Goal: Transaction & Acquisition: Download file/media

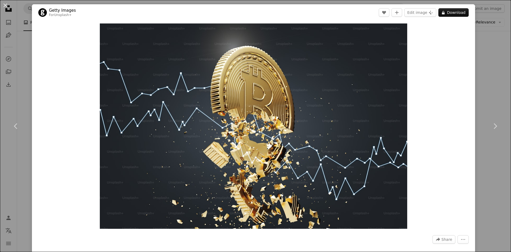
scroll to position [171, 0]
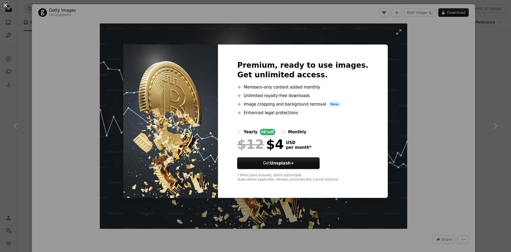
click at [383, 131] on div "An X shape Premium, ready to use images. Get unlimited access. A plus sign Memb…" at bounding box center [255, 126] width 511 height 252
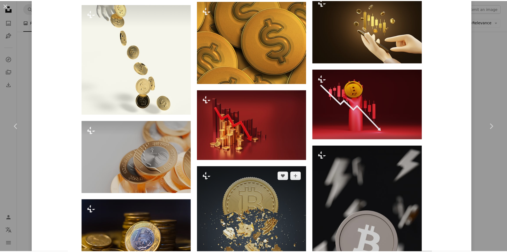
scroll to position [506, 0]
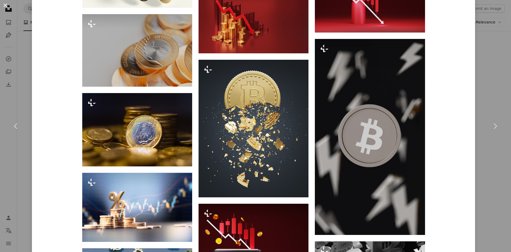
click at [7, 4] on button "An X shape" at bounding box center [5, 5] width 6 height 6
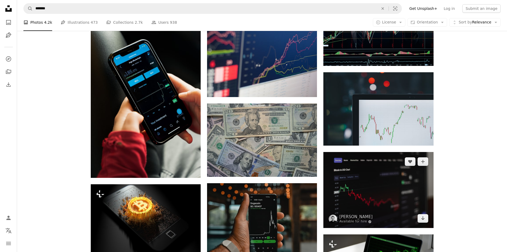
scroll to position [836, 0]
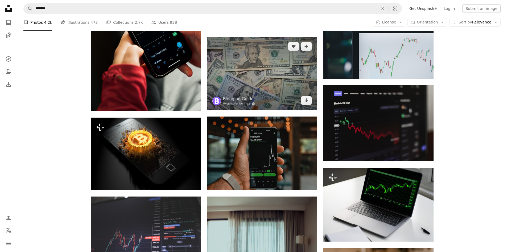
click at [258, 49] on img at bounding box center [262, 73] width 110 height 73
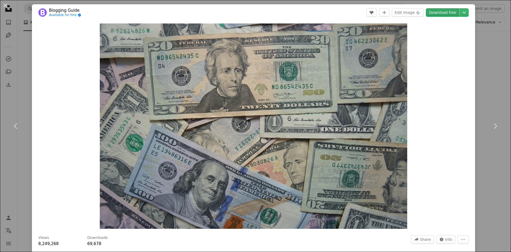
drag, startPoint x: 291, startPoint y: 97, endPoint x: 438, endPoint y: 12, distance: 169.7
click at [438, 12] on link "Download free" at bounding box center [443, 12] width 34 height 9
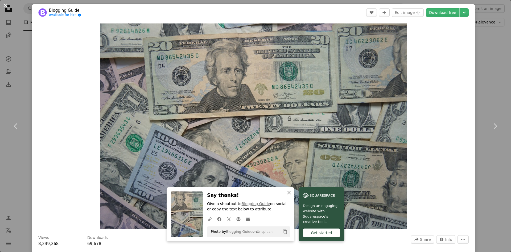
click at [7, 5] on button "An X shape" at bounding box center [5, 5] width 6 height 6
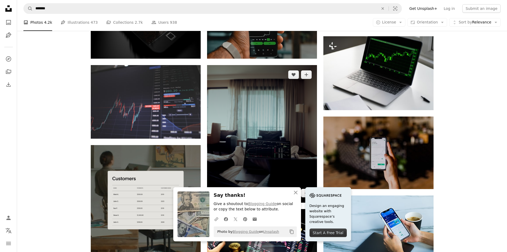
scroll to position [1023, 0]
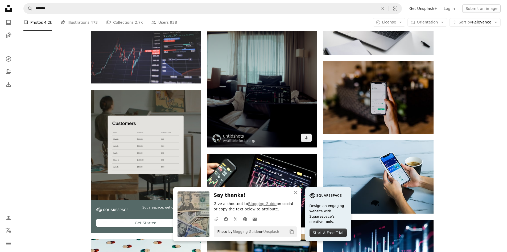
click at [268, 104] on img at bounding box center [262, 79] width 110 height 138
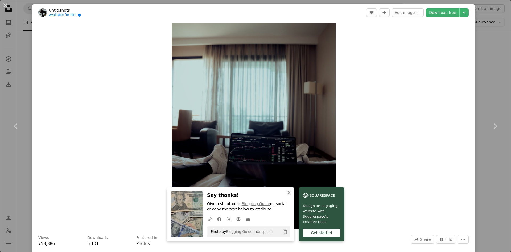
click at [287, 194] on icon "An X shape" at bounding box center [289, 192] width 6 height 6
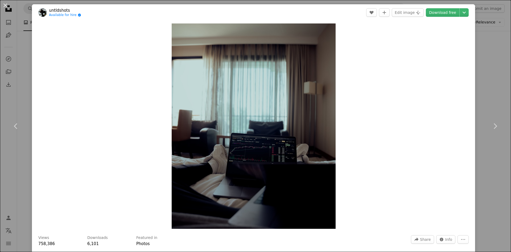
drag, startPoint x: 6, startPoint y: 2, endPoint x: 38, endPoint y: 22, distance: 37.4
click at [6, 3] on button "An X shape" at bounding box center [5, 5] width 6 height 6
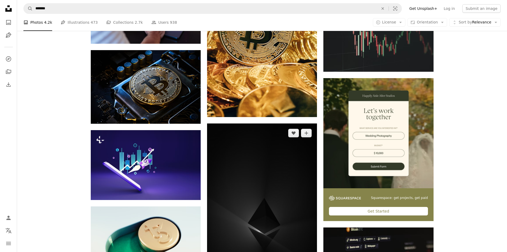
scroll to position [1954, 0]
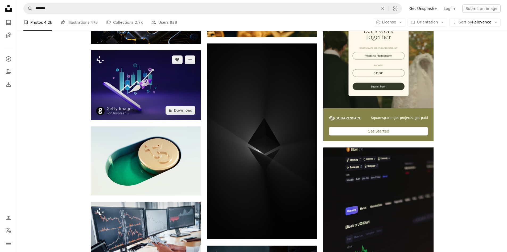
click at [164, 99] on img at bounding box center [146, 85] width 110 height 70
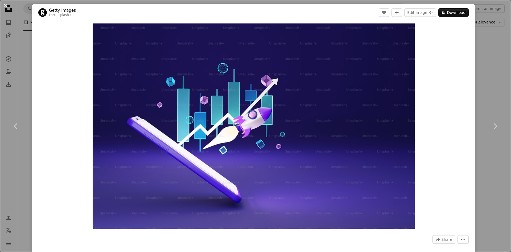
click at [5, 4] on button "An X shape" at bounding box center [5, 5] width 6 height 6
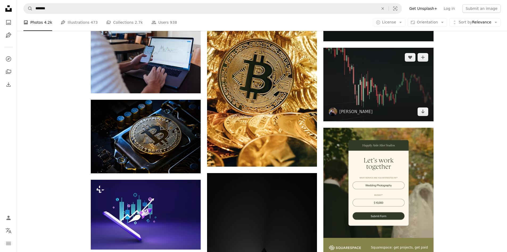
scroll to position [1794, 0]
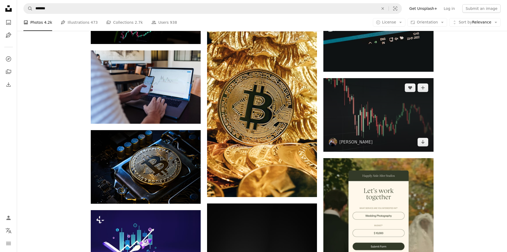
click at [385, 103] on img at bounding box center [378, 114] width 110 height 73
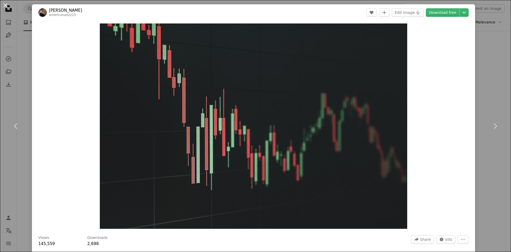
click at [6, 6] on button "An X shape" at bounding box center [5, 5] width 6 height 6
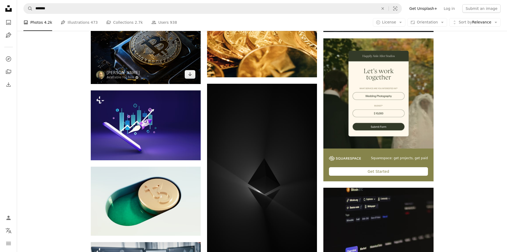
scroll to position [1848, 0]
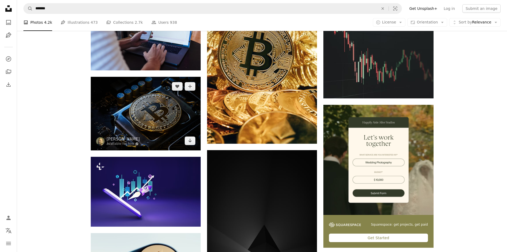
click at [154, 86] on img at bounding box center [146, 113] width 110 height 73
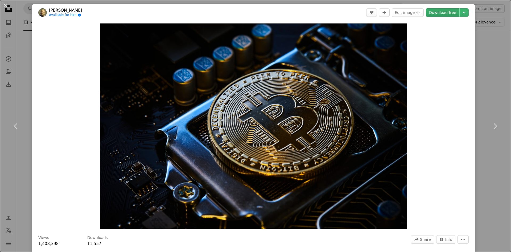
click at [446, 13] on link "Download free" at bounding box center [443, 12] width 34 height 9
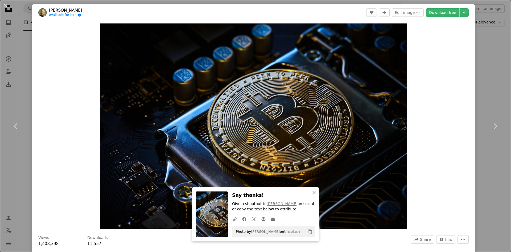
click at [4, 4] on button "An X shape" at bounding box center [5, 5] width 6 height 6
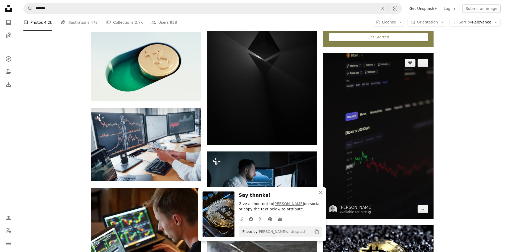
scroll to position [2087, 0]
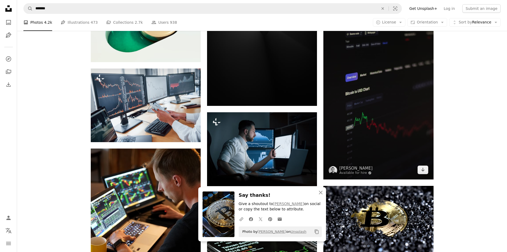
click at [379, 118] on img at bounding box center [378, 96] width 110 height 165
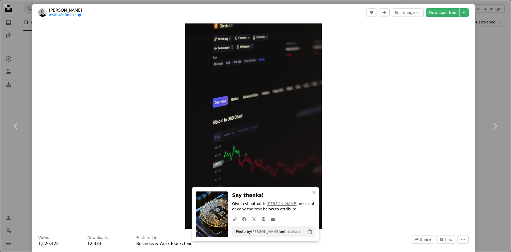
click at [6, 6] on button "An X shape" at bounding box center [5, 5] width 6 height 6
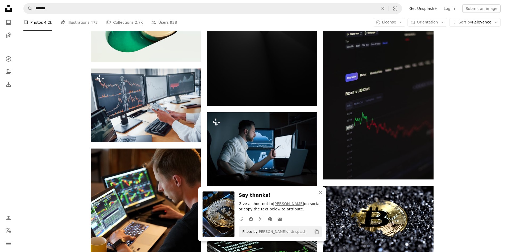
click at [6, 6] on icon "Unsplash logo Unsplash Home" at bounding box center [8, 8] width 11 height 11
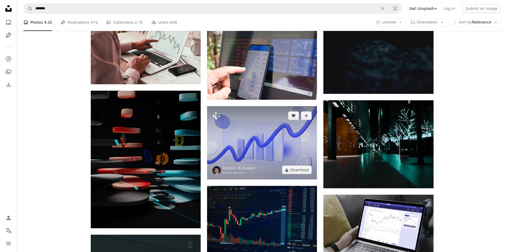
scroll to position [2486, 0]
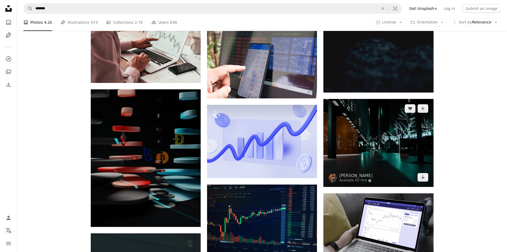
click at [373, 141] on img at bounding box center [378, 143] width 110 height 88
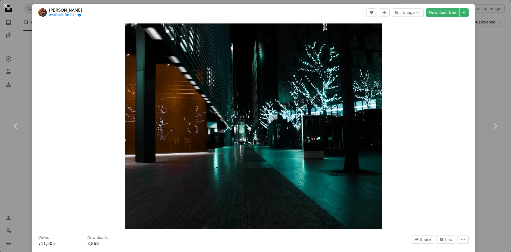
click at [4, 2] on button "An X shape" at bounding box center [5, 5] width 6 height 6
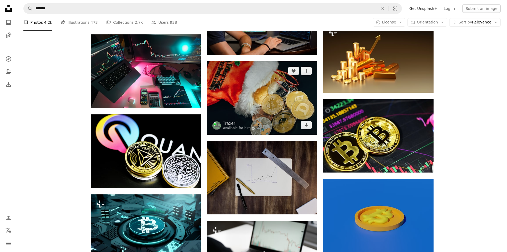
scroll to position [3125, 0]
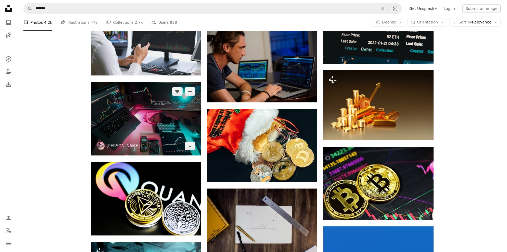
click at [154, 105] on img at bounding box center [146, 118] width 110 height 73
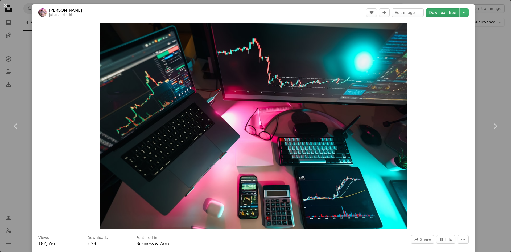
click at [435, 11] on link "Download free" at bounding box center [443, 12] width 34 height 9
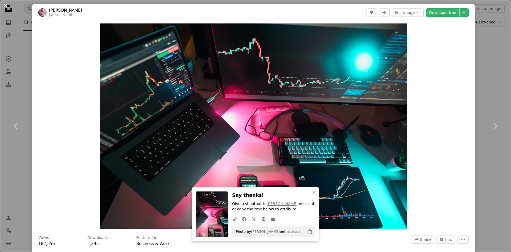
click at [2, 5] on button "An X shape" at bounding box center [5, 5] width 6 height 6
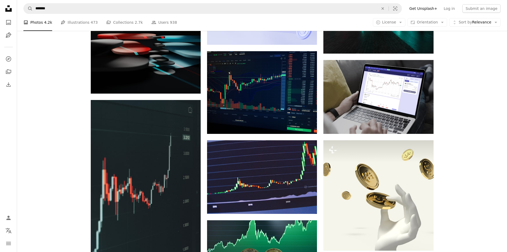
scroll to position [2460, 0]
